Goal: Task Accomplishment & Management: Use online tool/utility

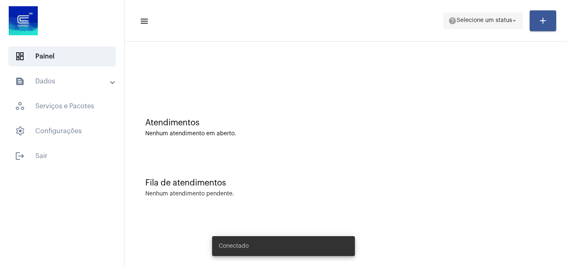
click at [492, 23] on span "Selecione um status" at bounding box center [484, 21] width 56 height 6
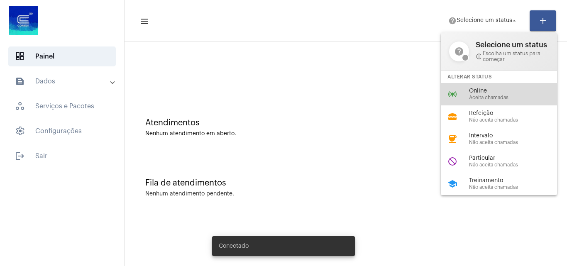
click at [485, 93] on span "Online" at bounding box center [516, 91] width 95 height 6
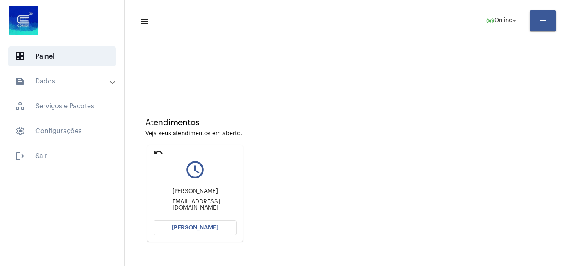
click at [205, 222] on button "[PERSON_NAME]" at bounding box center [195, 227] width 83 height 15
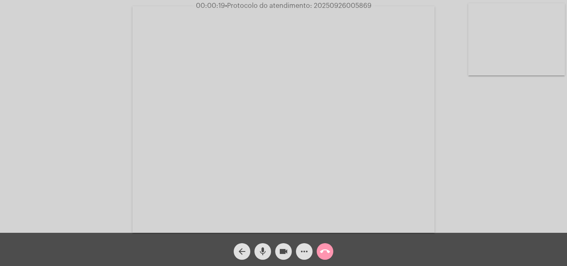
click at [497, 184] on div "Acessando Câmera e Microfone..." at bounding box center [283, 118] width 565 height 233
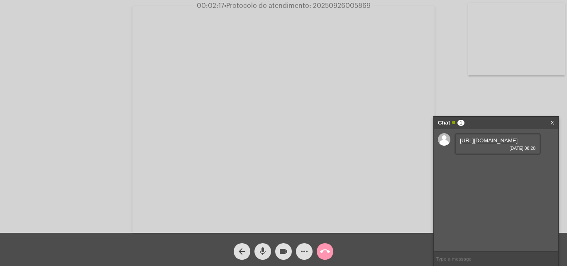
click at [489, 144] on link "[URL][DOMAIN_NAME]" at bounding box center [489, 140] width 58 height 6
click at [35, 93] on div "Acessando Câmera e Microfone..." at bounding box center [283, 118] width 565 height 233
click at [302, 250] on mat-icon "more_horiz" at bounding box center [304, 251] width 10 height 10
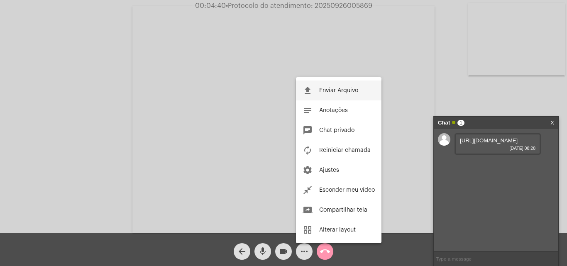
click at [315, 85] on button "file_upload Enviar Arquivo" at bounding box center [338, 90] width 85 height 20
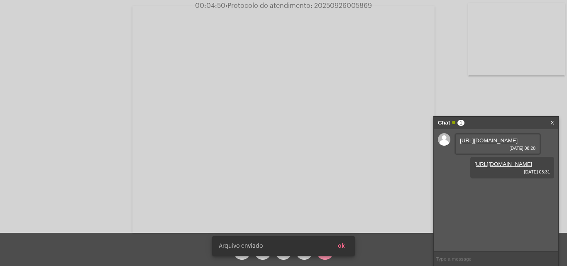
click at [346, 248] on button "ok" at bounding box center [341, 246] width 20 height 15
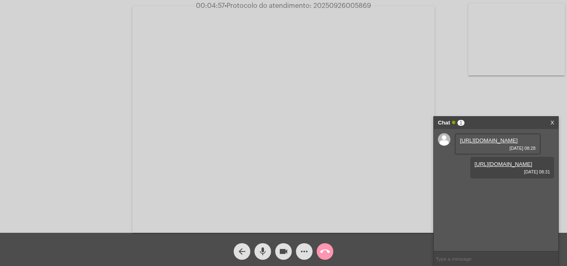
click at [334, 3] on span "• Protocolo do atendimento: 20250926005869" at bounding box center [297, 5] width 146 height 7
copy span "20250926005869"
click at [327, 252] on mat-icon "call_end" at bounding box center [325, 251] width 10 height 10
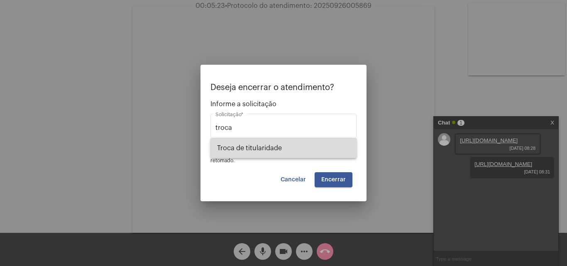
click at [263, 144] on span "Troca de titularidade" at bounding box center [283, 148] width 133 height 20
type input "Troca de titularidade"
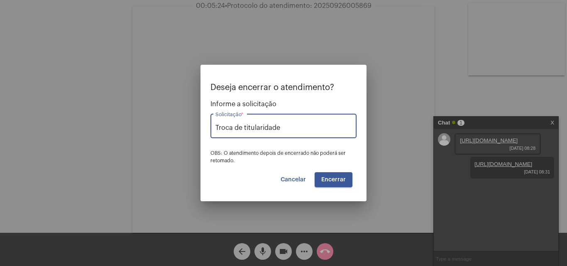
click at [328, 178] on span "Encerrar" at bounding box center [333, 180] width 24 height 6
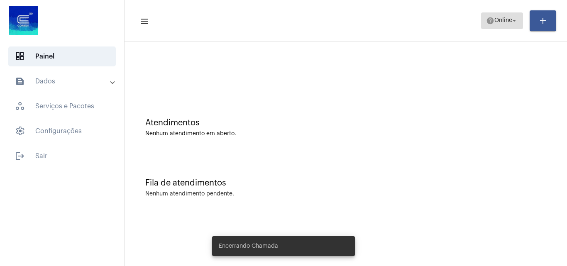
click at [488, 23] on mat-icon "help" at bounding box center [490, 21] width 8 height 8
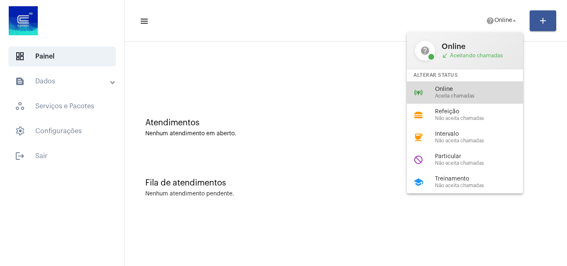
click at [464, 90] on span "Online" at bounding box center [482, 89] width 95 height 6
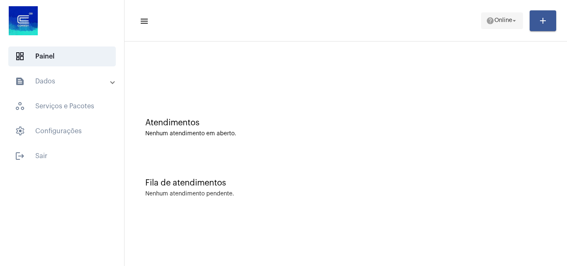
click at [494, 20] on span "Online" at bounding box center [503, 21] width 18 height 6
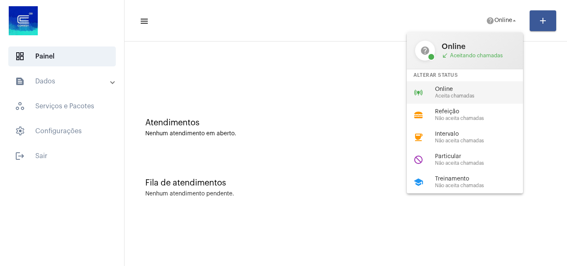
click at [474, 94] on span "Aceita chamadas" at bounding box center [482, 95] width 95 height 5
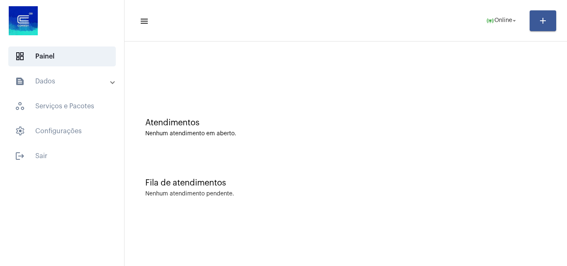
click at [483, 126] on div "Atendimentos" at bounding box center [345, 122] width 401 height 9
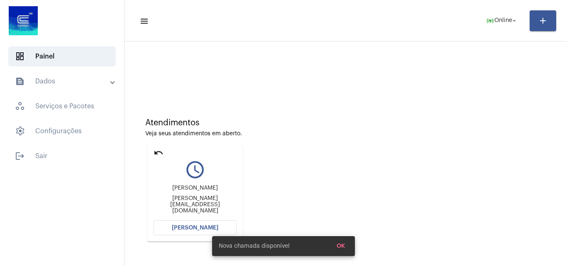
drag, startPoint x: 211, startPoint y: 228, endPoint x: 210, endPoint y: 207, distance: 21.6
click at [210, 228] on div "Nova chamada disponível OK" at bounding box center [283, 246] width 163 height 40
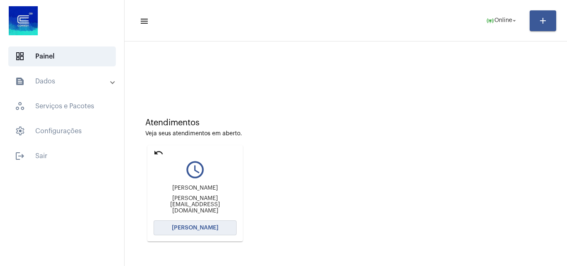
click at [204, 222] on button "[PERSON_NAME]" at bounding box center [195, 227] width 83 height 15
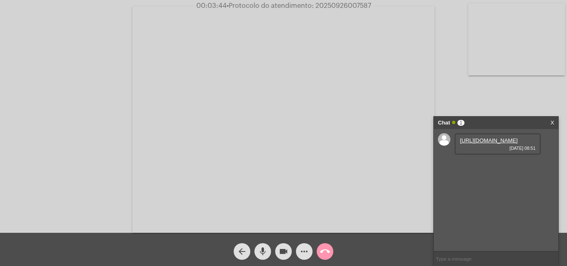
click at [475, 144] on link "[URL][DOMAIN_NAME]" at bounding box center [489, 140] width 58 height 6
click at [305, 249] on mat-icon "more_horiz" at bounding box center [304, 251] width 10 height 10
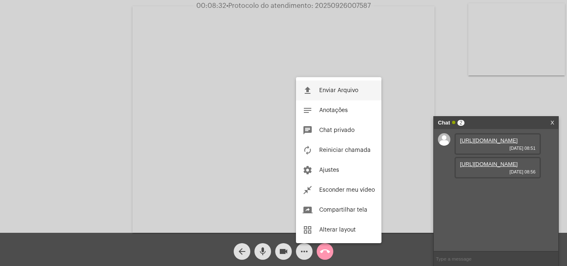
click at [319, 86] on button "file_upload Enviar Arquivo" at bounding box center [338, 90] width 85 height 20
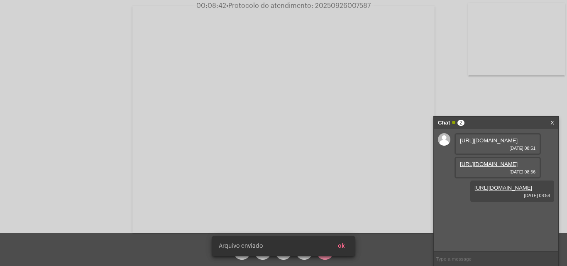
scroll to position [7, 0]
click at [340, 245] on span "ok" at bounding box center [341, 246] width 7 height 6
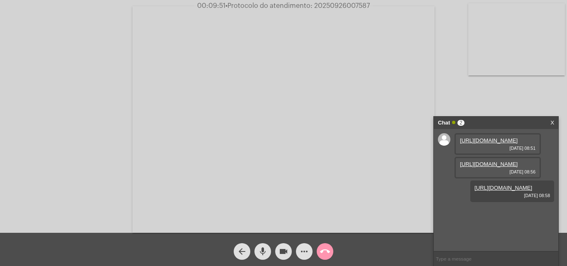
click at [341, 6] on span "• Protocolo do atendimento: 20250926007587" at bounding box center [297, 5] width 144 height 7
click at [341, 6] on span "• Protocolo do atendimento: 20250926007587" at bounding box center [298, 5] width 144 height 7
copy span "20250926007587"
click at [264, 251] on mat-icon "mic" at bounding box center [263, 251] width 10 height 10
click at [283, 250] on mat-icon "videocam" at bounding box center [283, 251] width 10 height 10
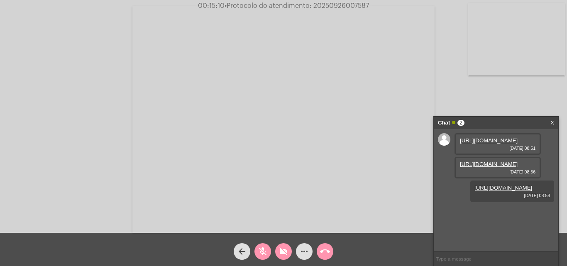
click at [264, 249] on mat-icon "mic_off" at bounding box center [263, 251] width 10 height 10
click at [257, 248] on button "mic" at bounding box center [262, 251] width 17 height 17
drag, startPoint x: 261, startPoint y: 248, endPoint x: 285, endPoint y: 249, distance: 24.1
click at [262, 248] on mat-icon "mic_off" at bounding box center [263, 251] width 10 height 10
click at [283, 251] on mat-icon "videocam_off" at bounding box center [283, 251] width 10 height 10
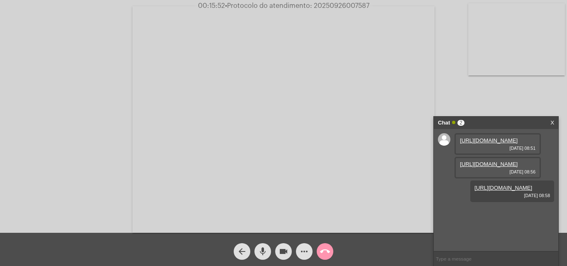
click at [260, 254] on mat-icon "mic" at bounding box center [263, 251] width 10 height 10
click at [261, 251] on mat-icon "mic_off" at bounding box center [263, 251] width 10 height 10
copy span "20250926007587"
click at [322, 253] on mat-icon "call_end" at bounding box center [325, 251] width 10 height 10
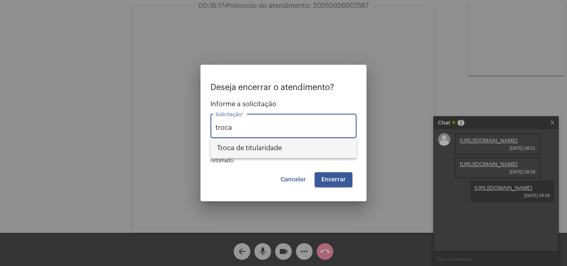
click at [277, 151] on span "Troca de titularidade" at bounding box center [283, 148] width 133 height 20
type input "Troca de titularidade"
click at [324, 182] on span "Encerrar" at bounding box center [333, 180] width 24 height 6
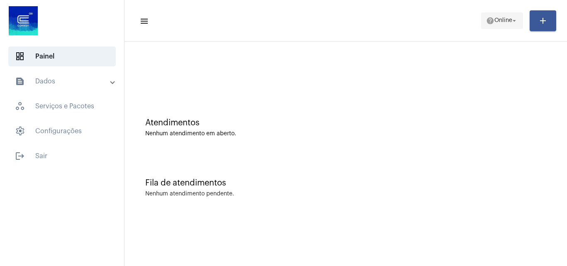
click at [494, 18] on span "Online" at bounding box center [503, 21] width 18 height 6
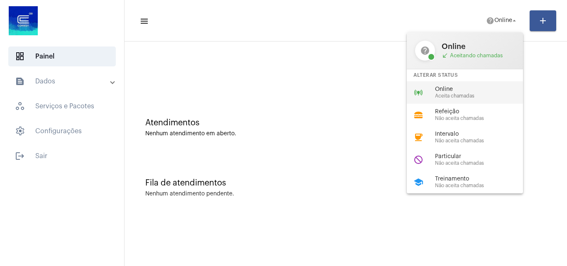
click at [468, 87] on span "Online" at bounding box center [482, 89] width 95 height 6
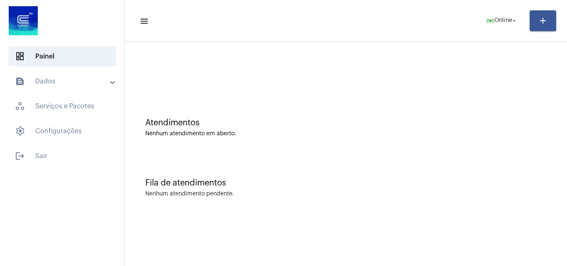
click at [538, 121] on div "Atendimentos Nenhum atendimento em aberto." at bounding box center [346, 123] width 434 height 60
drag, startPoint x: 503, startPoint y: 19, endPoint x: 502, endPoint y: 25, distance: 6.8
click at [503, 19] on span "Online" at bounding box center [503, 21] width 18 height 6
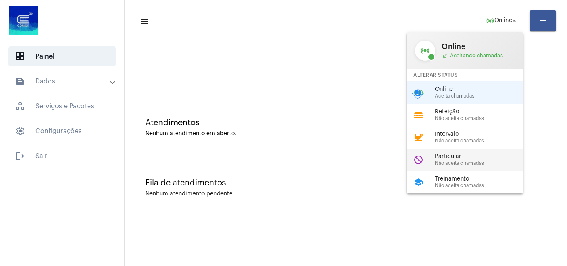
click at [474, 165] on span "Não aceita chamadas" at bounding box center [482, 163] width 95 height 5
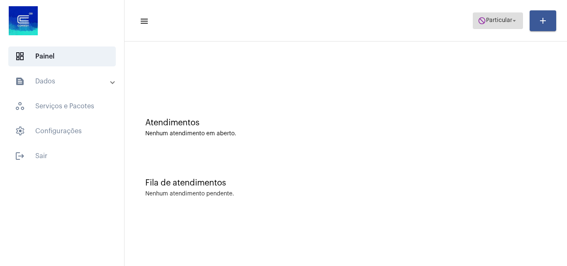
click at [492, 22] on span "Particular" at bounding box center [499, 21] width 26 height 6
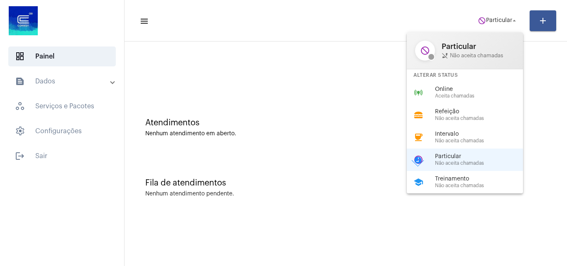
click at [246, 76] on div at bounding box center [283, 133] width 567 height 266
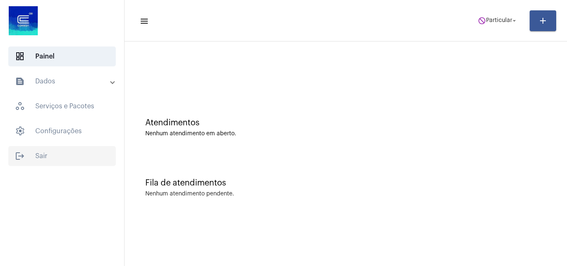
click at [32, 156] on span "logout Sair" at bounding box center [61, 156] width 107 height 20
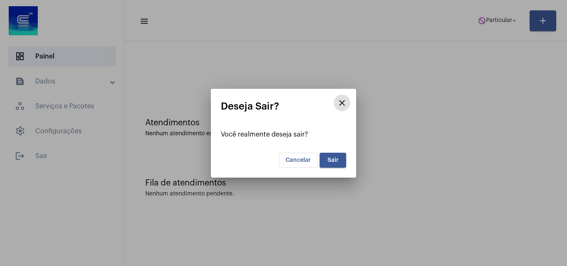
click at [329, 161] on span "Sair" at bounding box center [332, 160] width 11 height 6
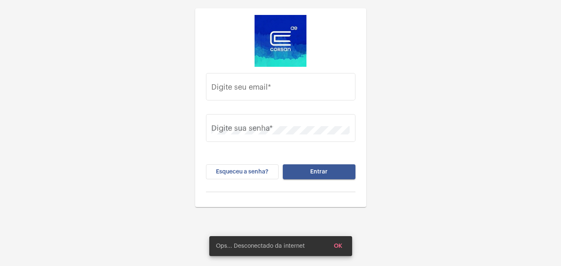
type input "caua.silva@operacaocorsan.com.br"
